Goal: Information Seeking & Learning: Learn about a topic

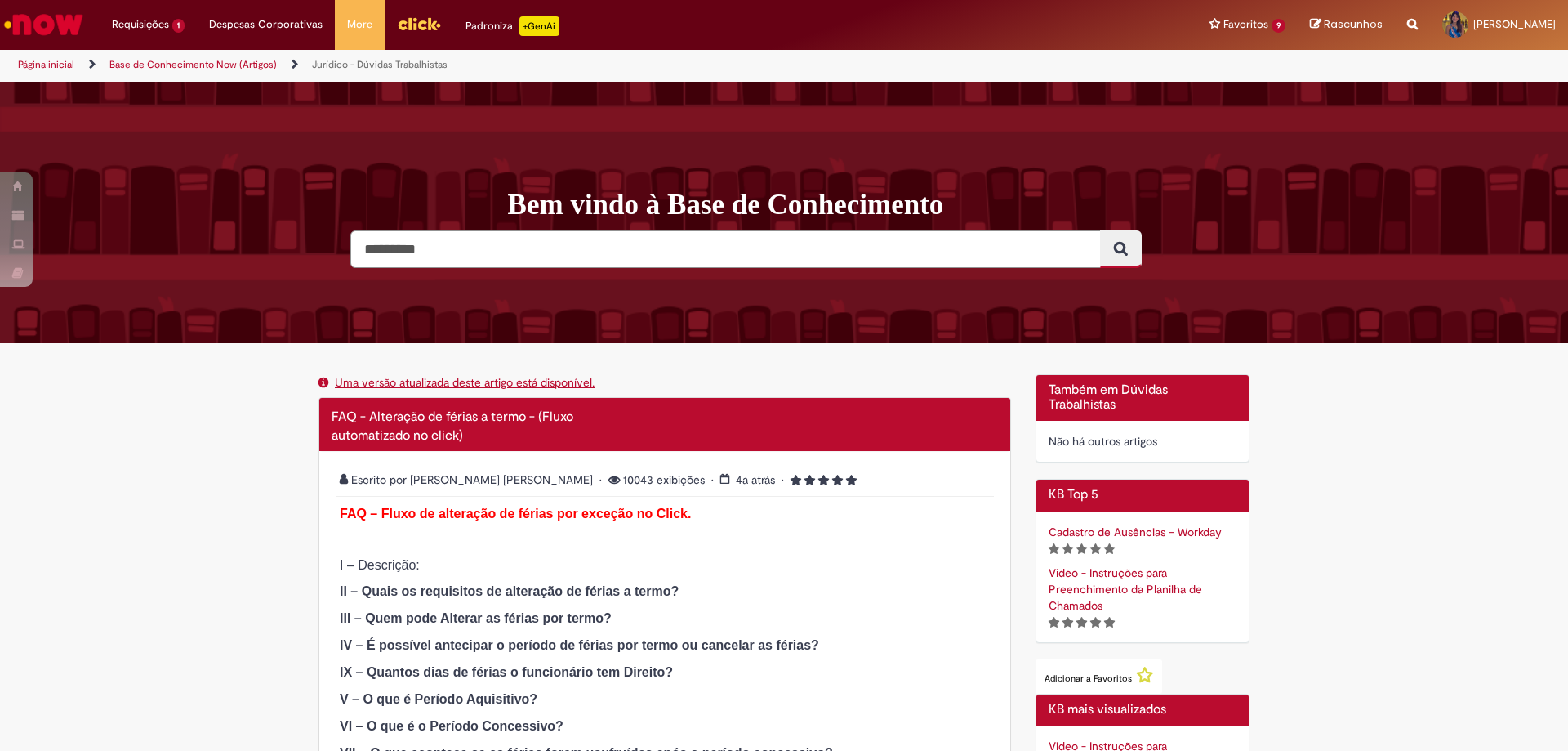
click at [536, 257] on input "Pesquisar" at bounding box center [726, 249] width 751 height 38
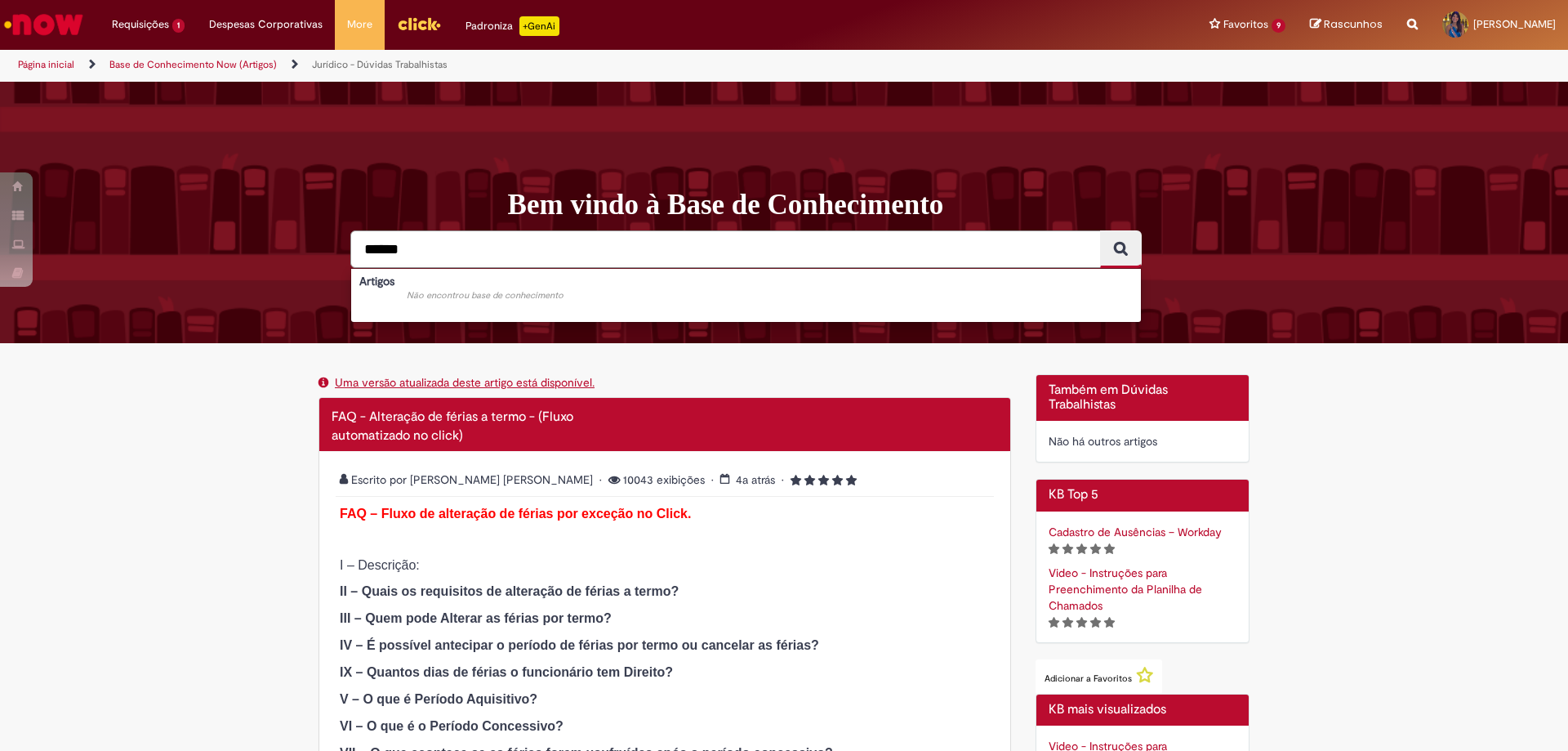
type input "******"
click at [1101, 231] on button "Pesquisar" at bounding box center [1121, 249] width 41 height 38
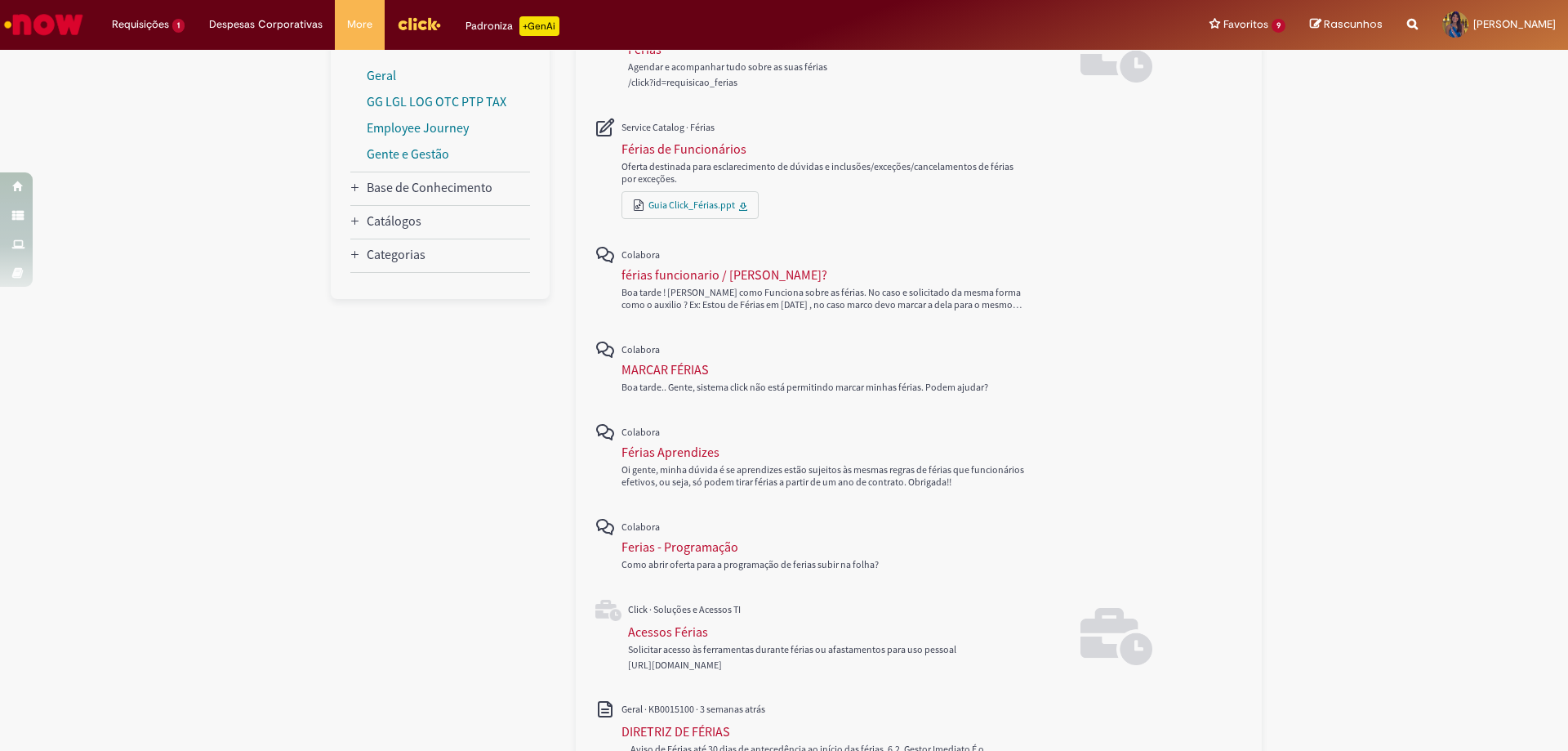
scroll to position [327, 0]
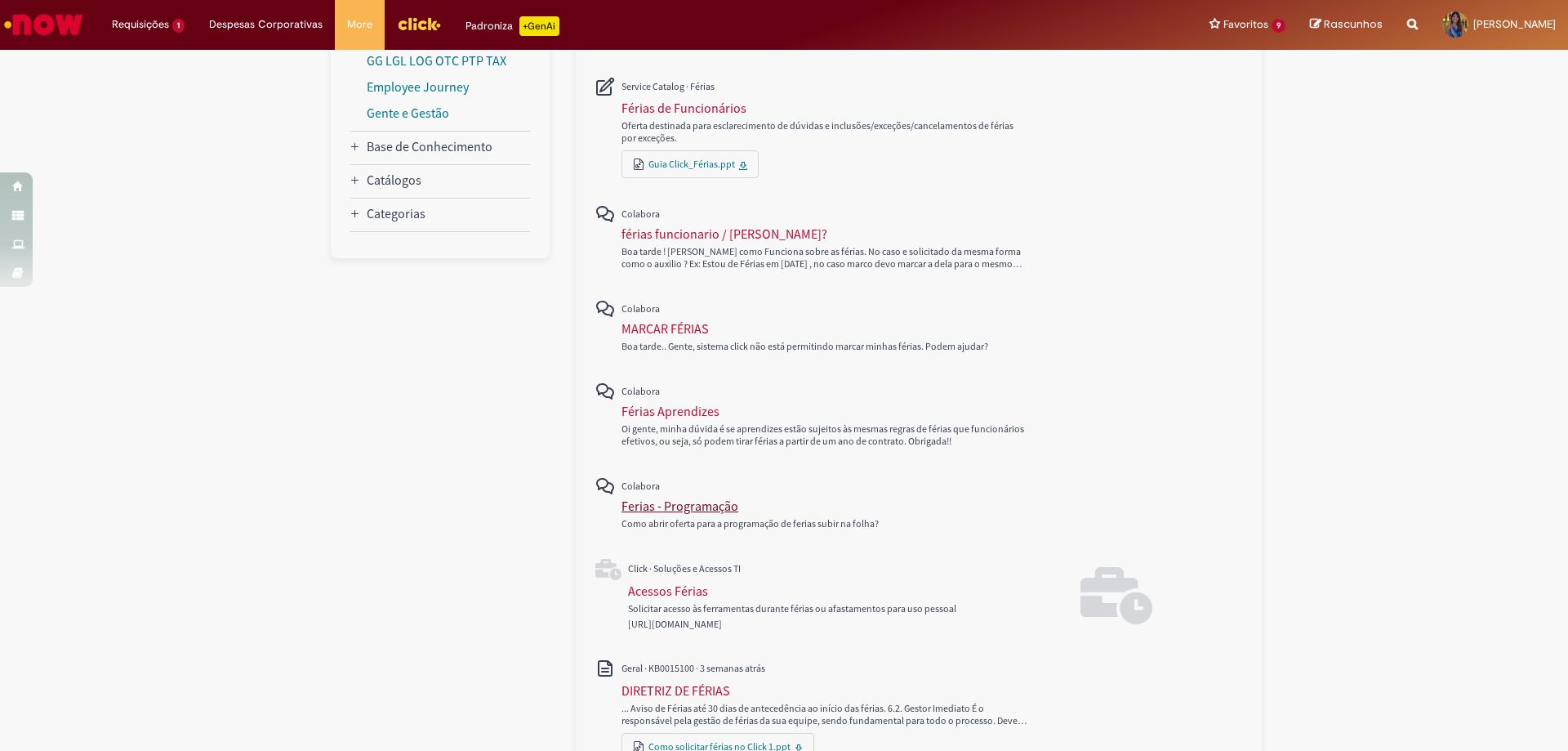
click at [659, 512] on div "Ferias - Programação" at bounding box center [680, 505] width 117 height 16
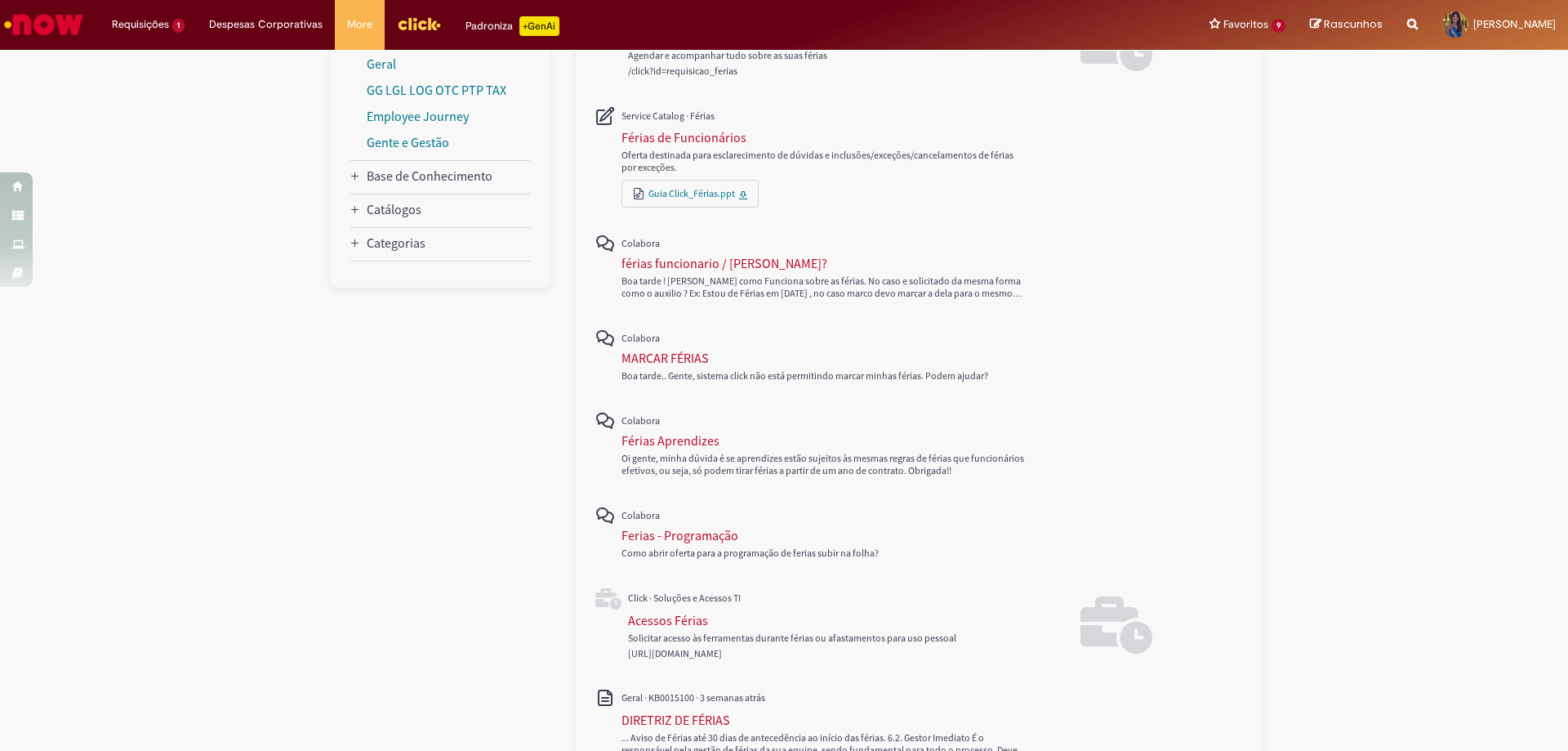
scroll to position [327, 0]
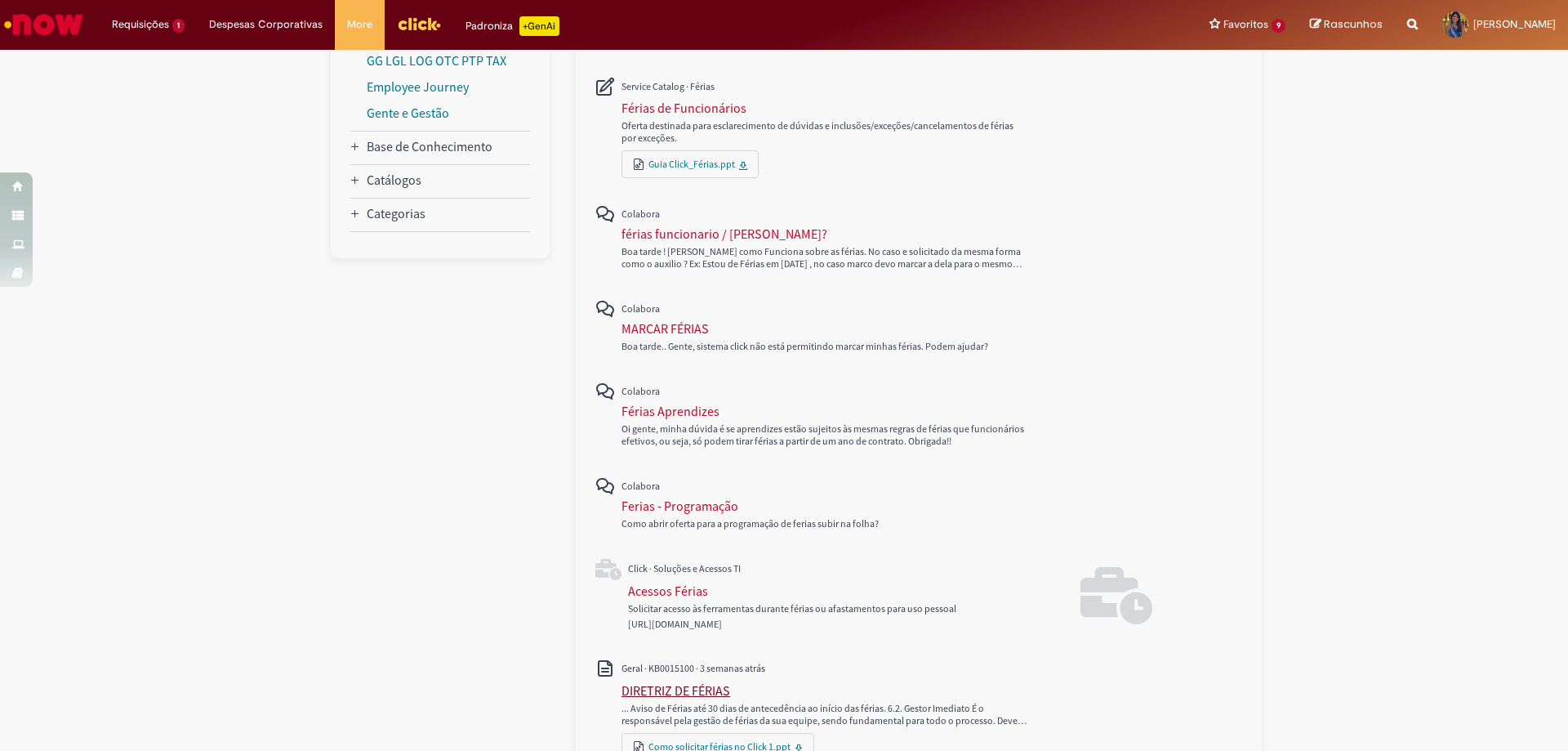
click at [648, 694] on div "DIRETRIZ DE FÉRIAS" at bounding box center [675, 690] width 108 height 16
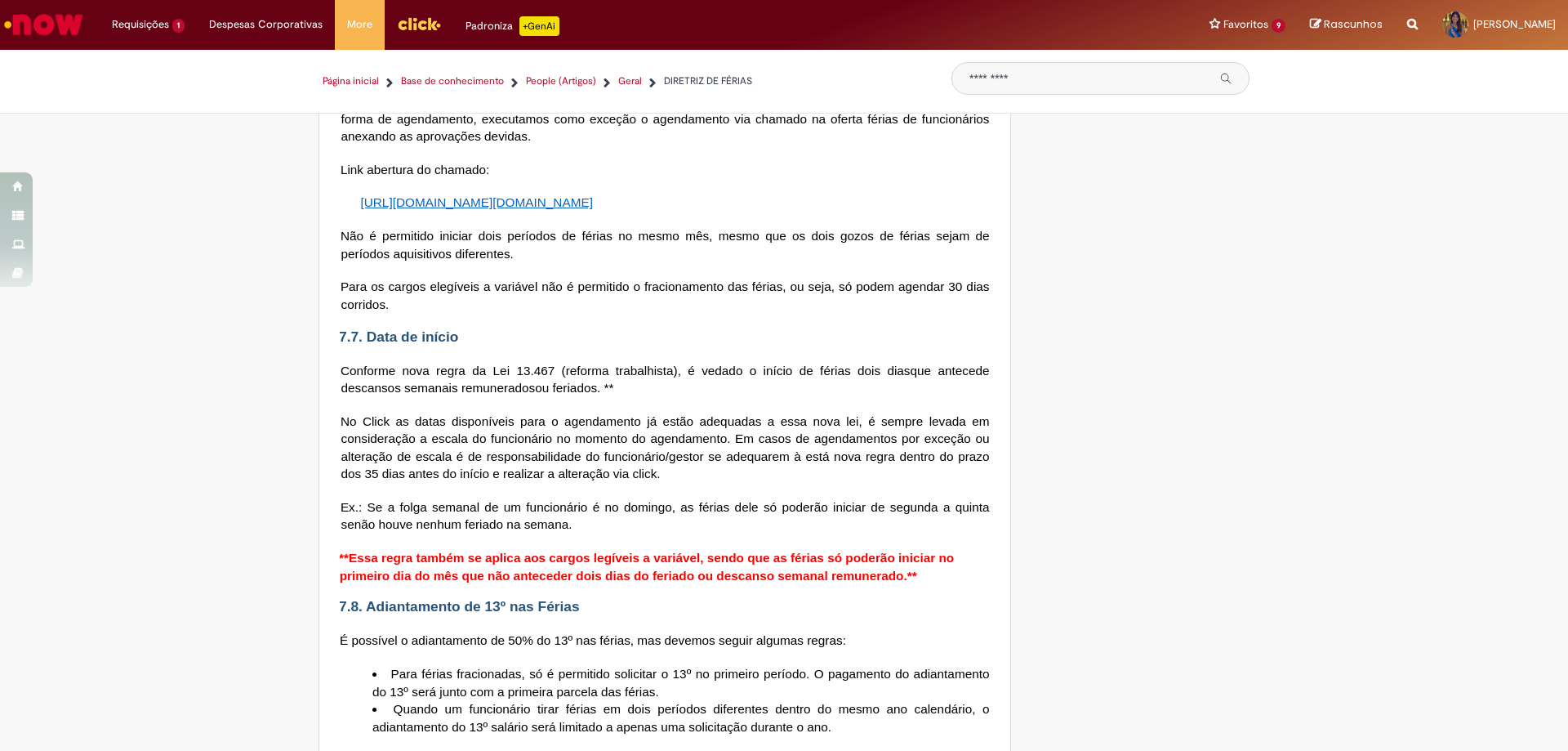
scroll to position [2942, 0]
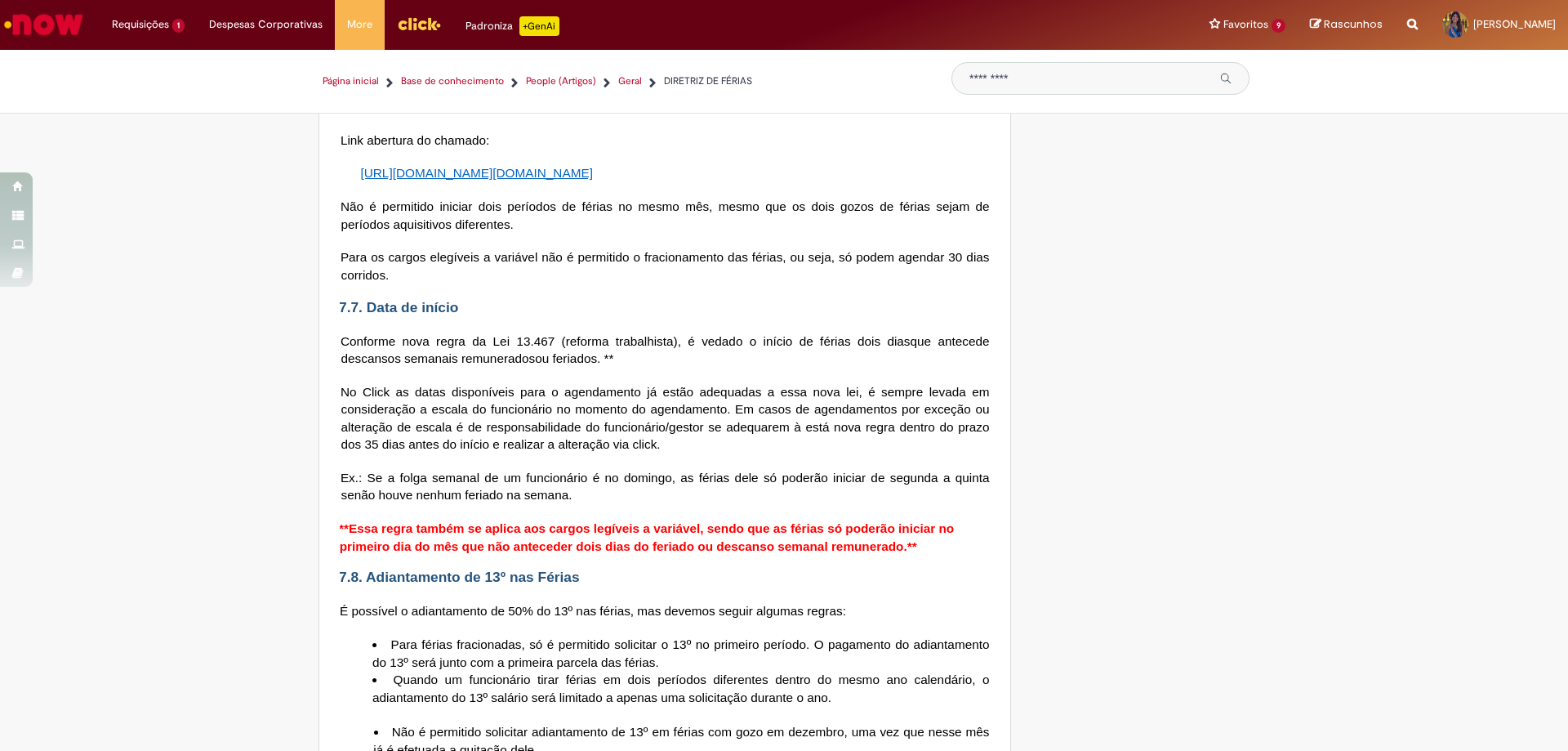
click at [48, 21] on img "Ir para a Homepage" at bounding box center [43, 24] width 84 height 33
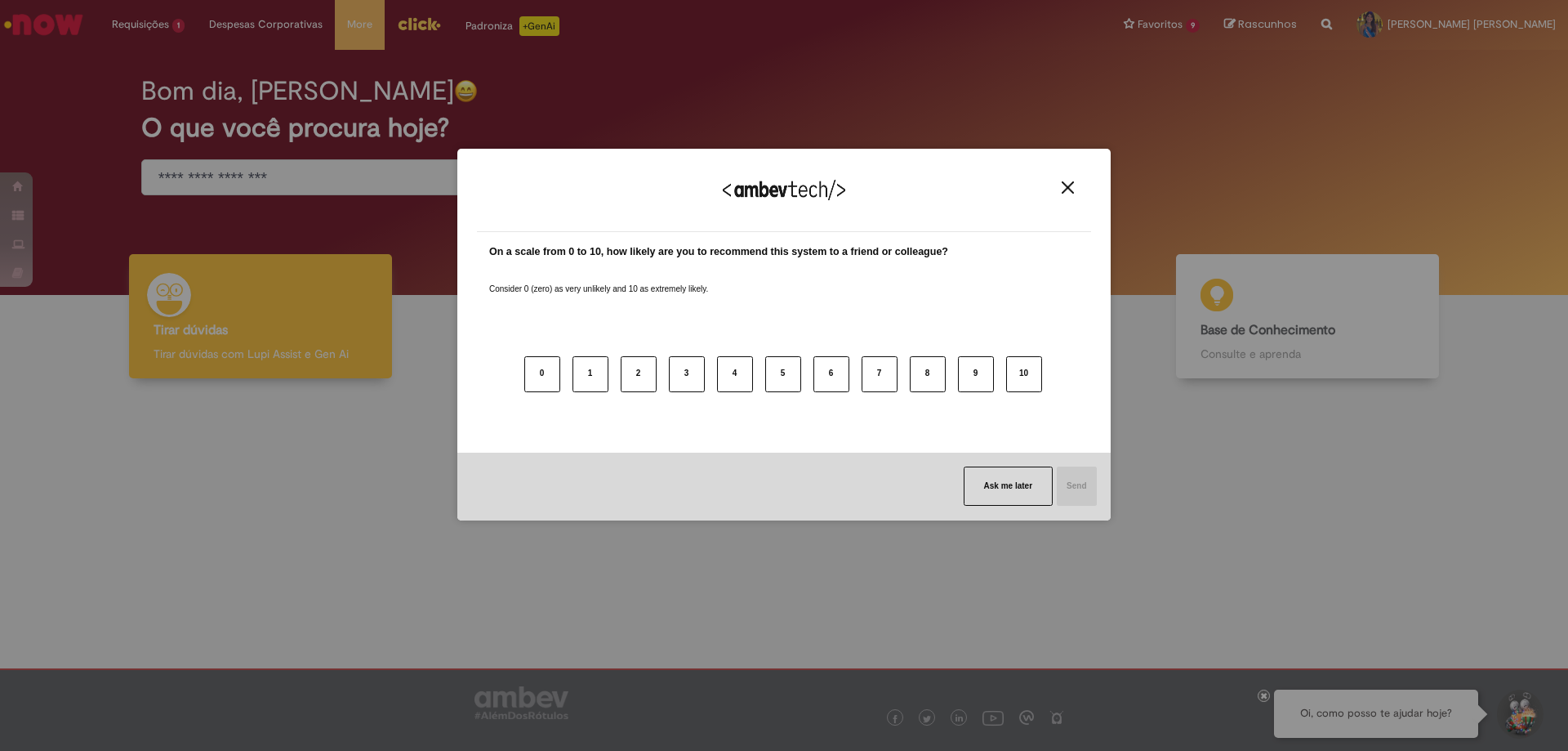
click at [1064, 191] on img "Close" at bounding box center [1068, 187] width 12 height 12
